Goal: Task Accomplishment & Management: Use online tool/utility

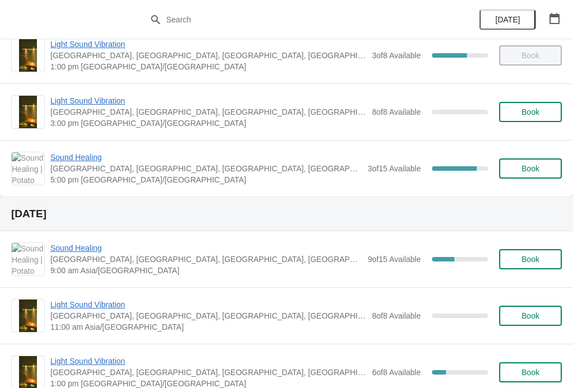
scroll to position [240, 0]
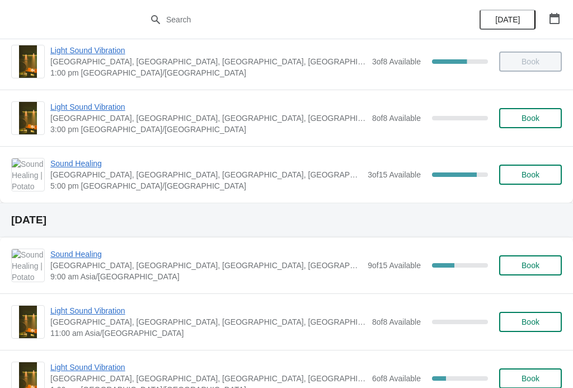
click at [65, 110] on span "Light Sound Vibration" at bounding box center [208, 106] width 316 height 11
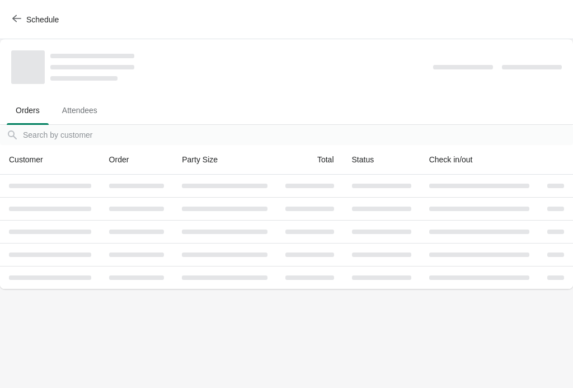
scroll to position [0, 0]
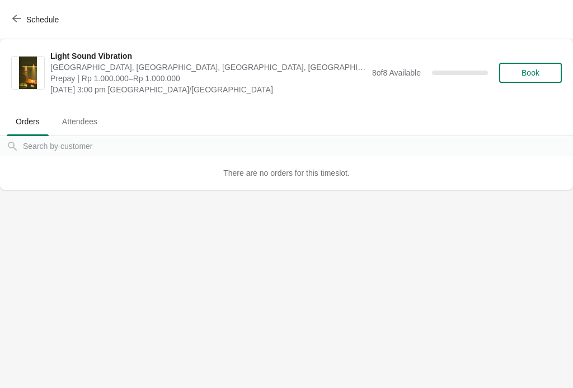
click at [522, 74] on span "Book" at bounding box center [531, 72] width 18 height 9
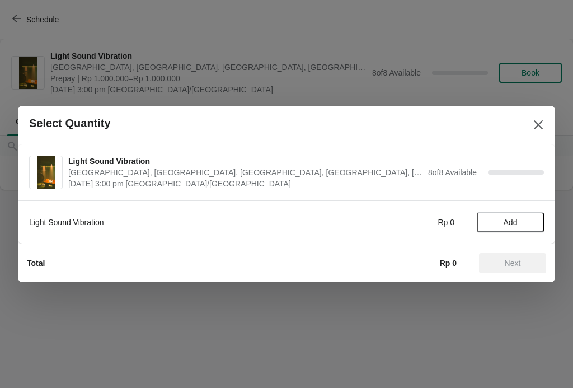
click at [504, 224] on span "Add" at bounding box center [511, 222] width 14 height 9
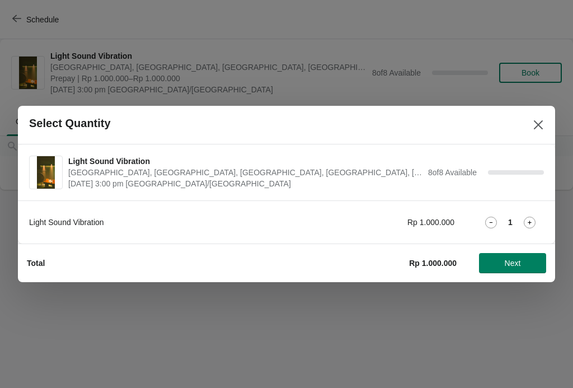
click at [528, 222] on icon at bounding box center [530, 223] width 12 height 12
click at [500, 270] on button "Next" at bounding box center [512, 263] width 67 height 20
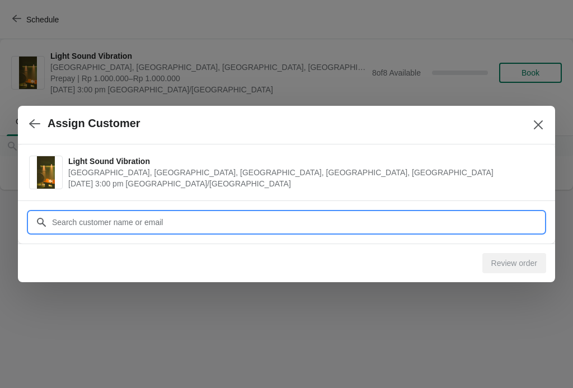
click at [92, 213] on input "Customer" at bounding box center [298, 222] width 493 height 20
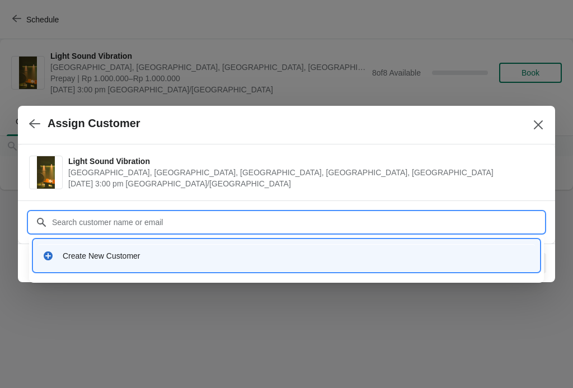
click at [53, 257] on icon at bounding box center [48, 255] width 11 height 11
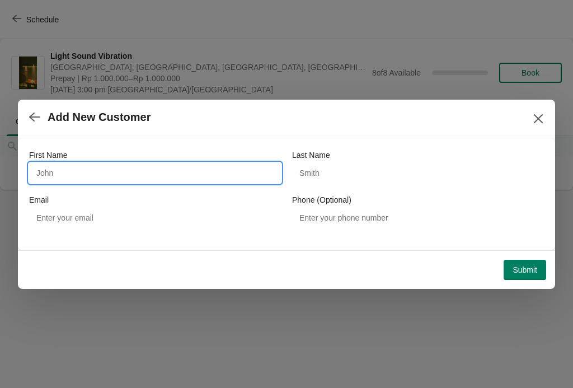
click at [45, 169] on input "First Name" at bounding box center [155, 173] width 252 height 20
type input "Shahram"
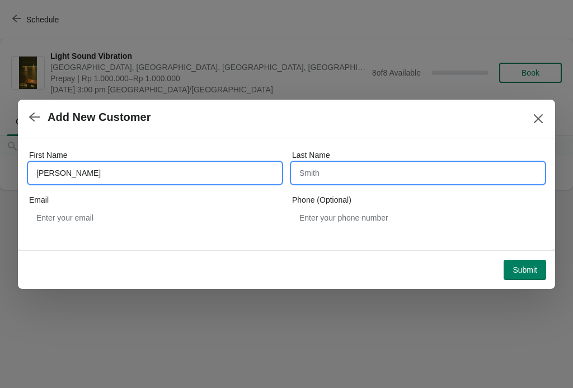
click at [464, 171] on input "Last Name" at bounding box center [418, 173] width 252 height 20
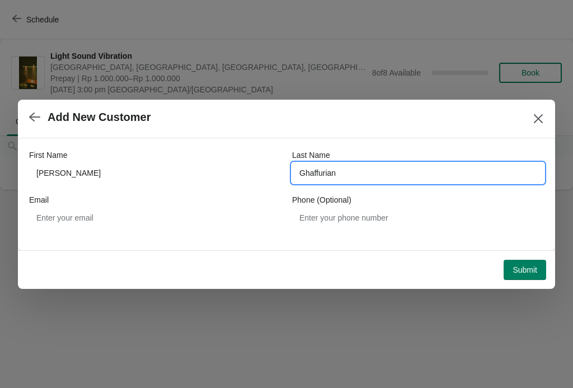
type input "Ghaffurian"
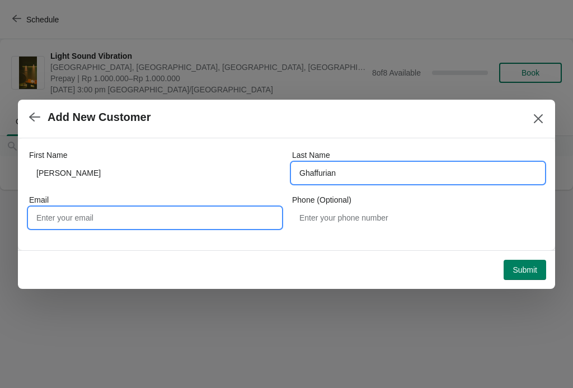
click at [51, 221] on input "Email" at bounding box center [155, 218] width 252 height 20
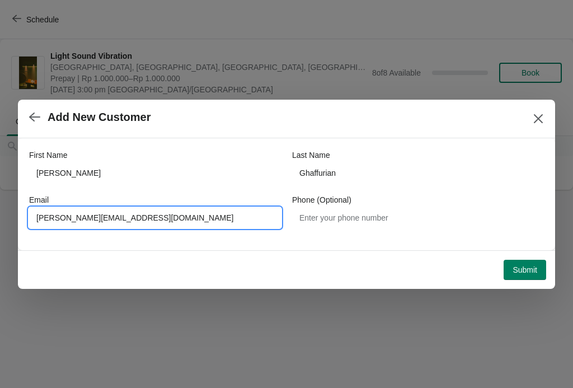
type input "Shahram@magic.com.au"
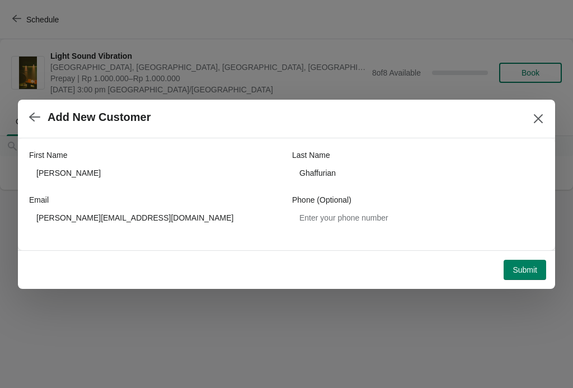
click at [527, 270] on span "Submit" at bounding box center [525, 269] width 25 height 9
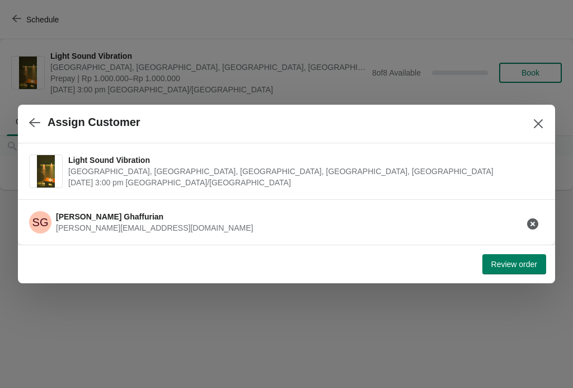
click at [537, 271] on button "Review order" at bounding box center [515, 264] width 64 height 20
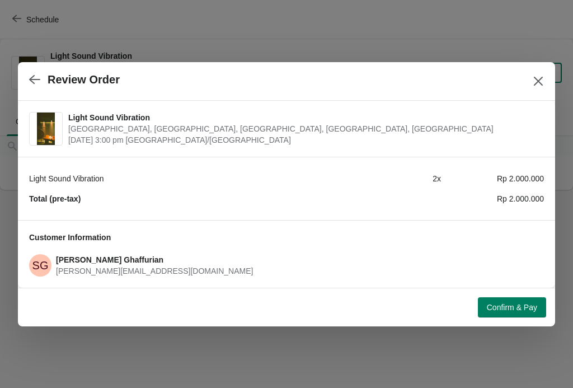
click at [511, 312] on span "Confirm & Pay" at bounding box center [512, 307] width 50 height 9
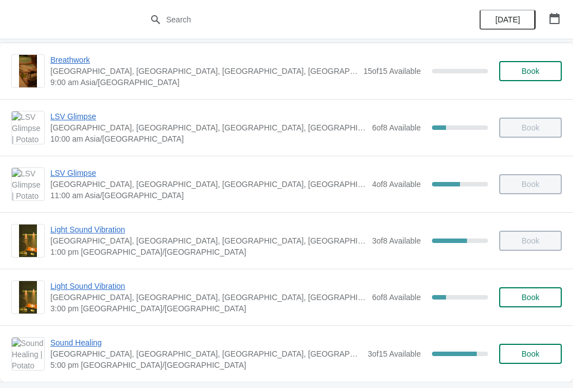
scroll to position [61, 0]
click at [111, 288] on span "Light Sound Vibration" at bounding box center [208, 285] width 316 height 11
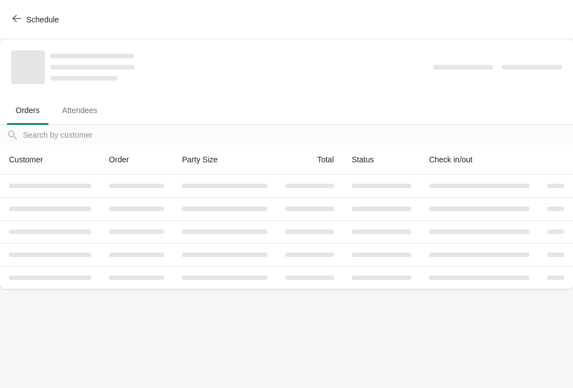
scroll to position [0, 0]
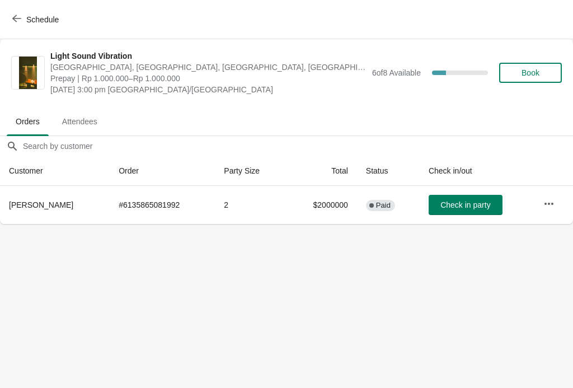
click at [487, 214] on button "Check in party" at bounding box center [466, 205] width 74 height 20
